Goal: Find specific page/section: Find specific page/section

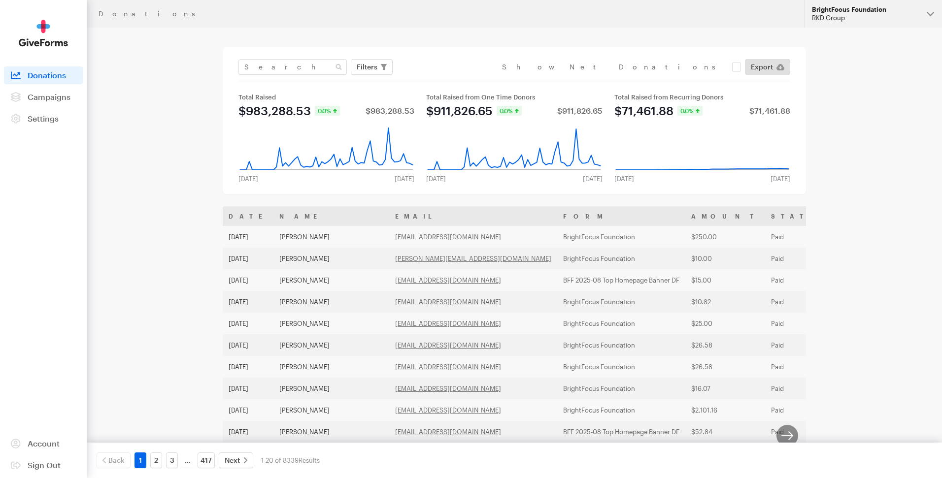
click at [831, 20] on div "RKD Group" at bounding box center [865, 18] width 107 height 8
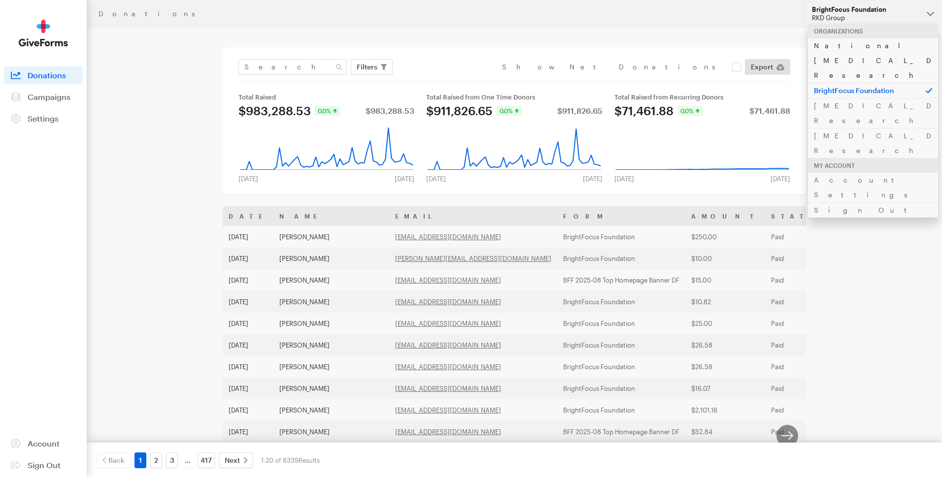
click at [841, 47] on link "National [MEDICAL_DATA] Research" at bounding box center [873, 60] width 130 height 45
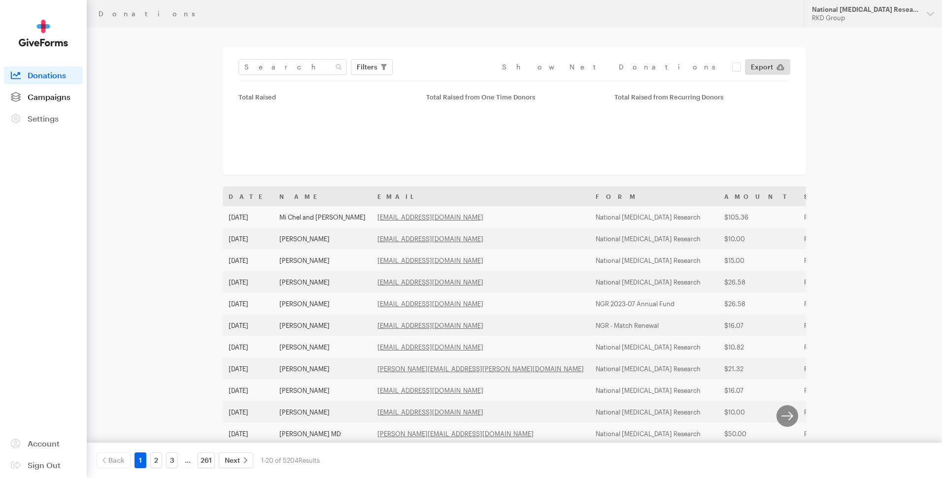
click at [53, 98] on span "Campaigns" at bounding box center [49, 96] width 43 height 9
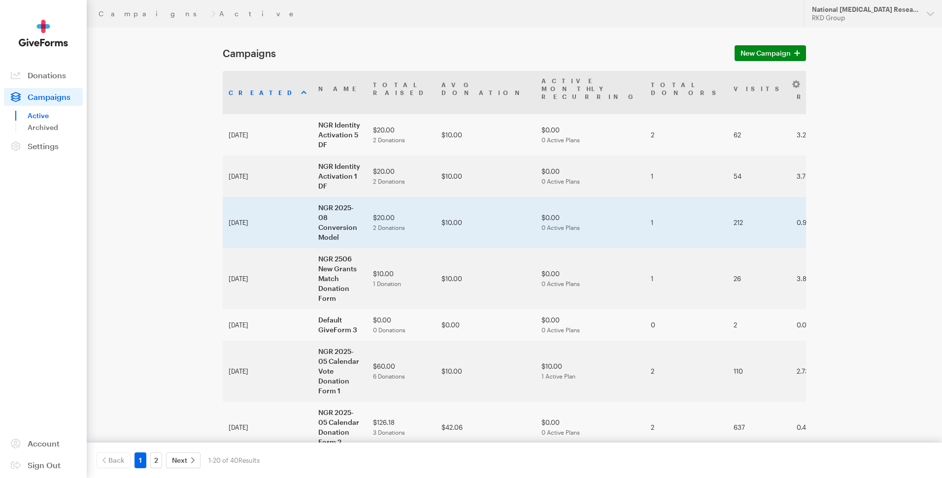
click at [312, 197] on td "NGR 2025-08 Conversion Model" at bounding box center [339, 222] width 55 height 51
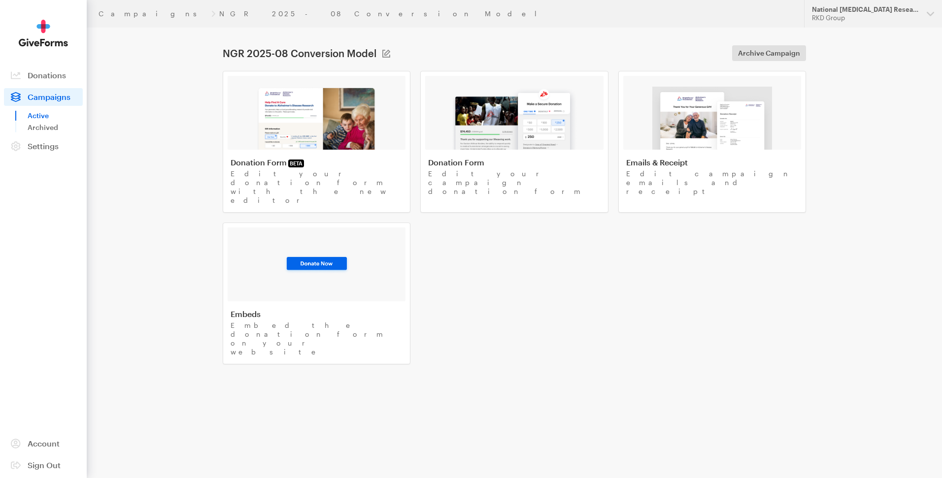
click at [38, 97] on span "Campaigns" at bounding box center [49, 96] width 43 height 9
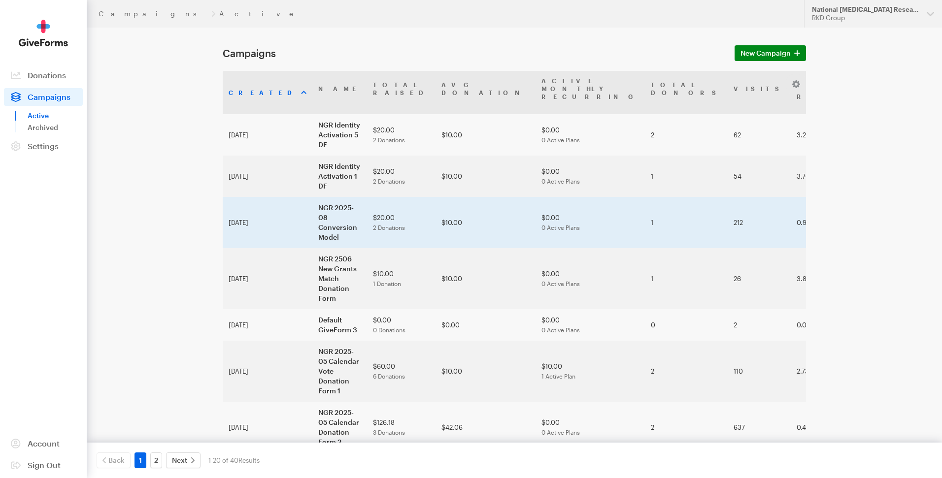
click at [312, 200] on td "NGR 2025-08 Conversion Model" at bounding box center [339, 222] width 55 height 51
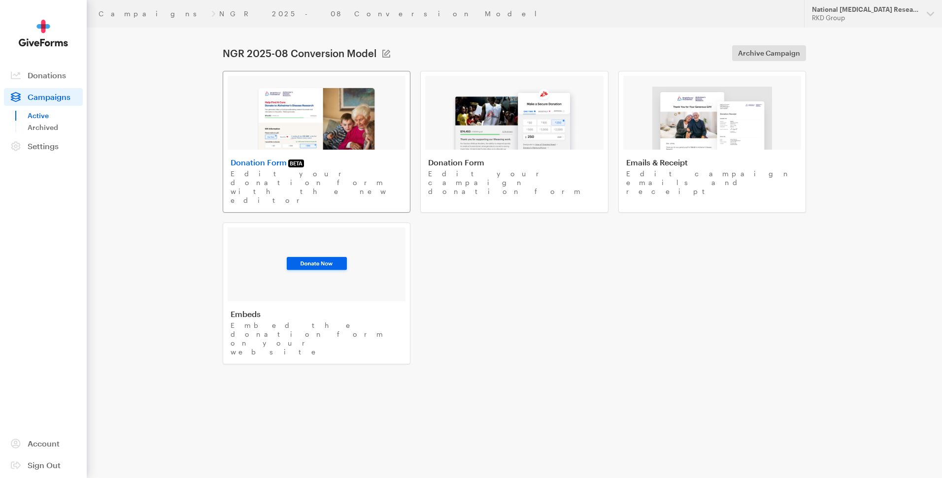
click at [311, 135] on img at bounding box center [316, 118] width 121 height 63
click at [47, 95] on span "Campaigns" at bounding box center [49, 96] width 43 height 9
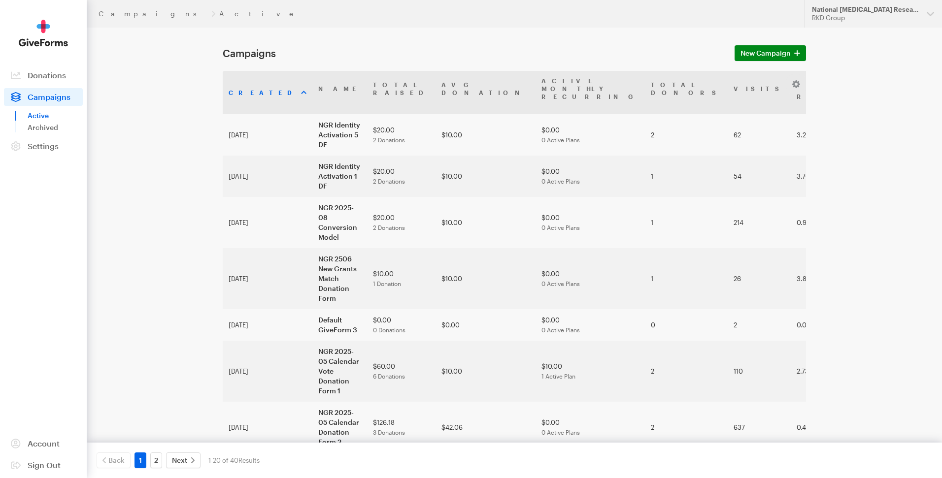
scroll to position [279, 0]
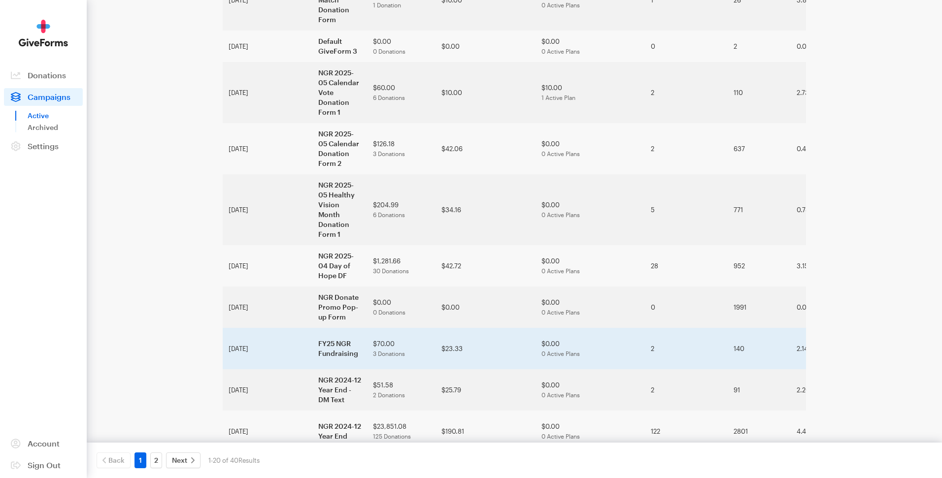
click at [316, 328] on td "FY25 NGR Fundraising" at bounding box center [339, 348] width 55 height 41
